Goal: Information Seeking & Learning: Learn about a topic

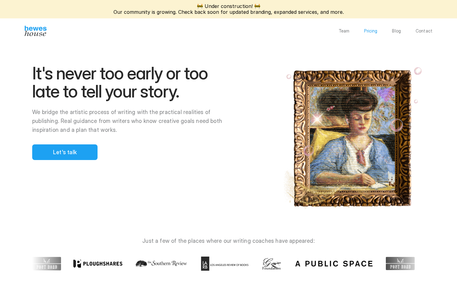
click at [373, 30] on p "Pricing" at bounding box center [370, 31] width 13 height 4
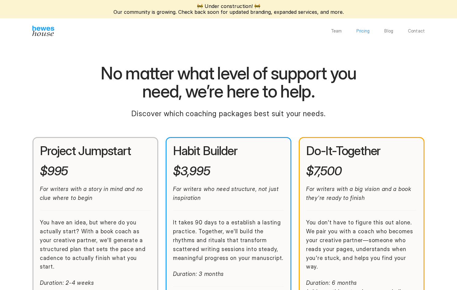
click at [368, 31] on p "Pricing" at bounding box center [362, 31] width 13 height 4
click at [366, 31] on p "Pricing" at bounding box center [362, 31] width 13 height 4
click at [365, 31] on p "Pricing" at bounding box center [362, 31] width 13 height 4
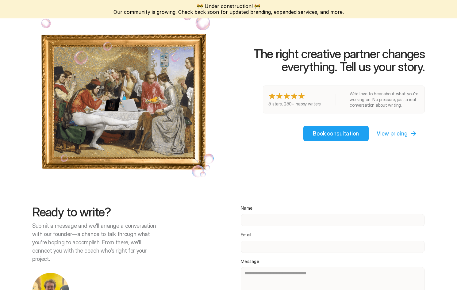
scroll to position [1225, 0]
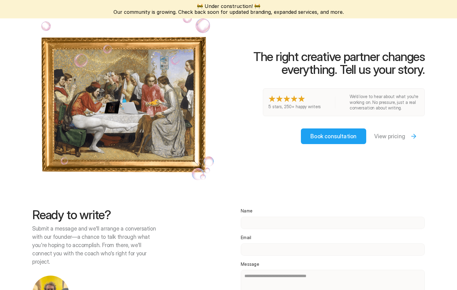
click at [388, 132] on p "View pricing" at bounding box center [389, 136] width 31 height 8
